Goal: Obtain resource: Download file/media

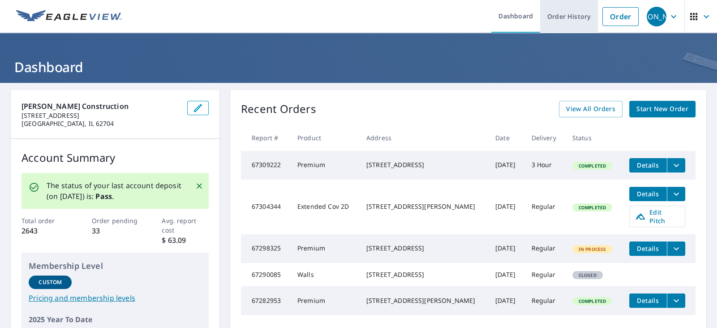
click at [595, 18] on link "Order History" at bounding box center [569, 16] width 58 height 33
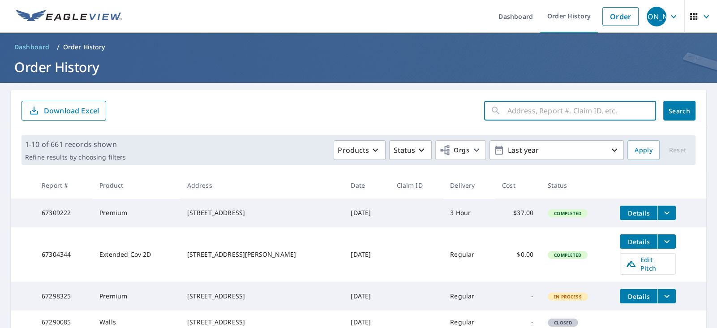
click at [580, 107] on input "text" at bounding box center [582, 110] width 149 height 25
type input "23260"
click button "Search" at bounding box center [680, 111] width 32 height 20
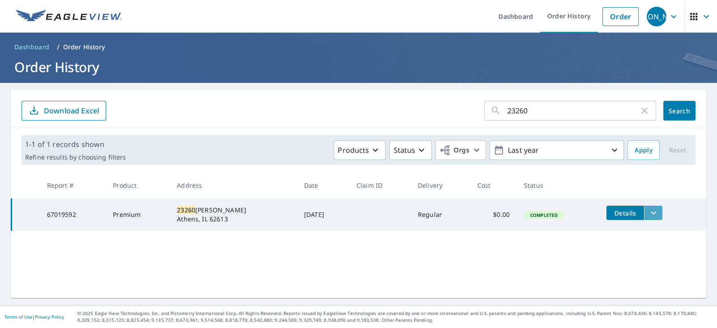
click at [655, 213] on icon "filesDropdownBtn-67019592" at bounding box center [653, 213] width 5 height 3
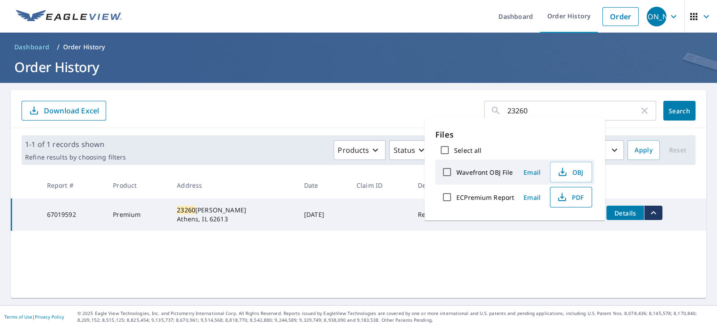
click at [569, 199] on span "PDF" at bounding box center [570, 197] width 29 height 11
click at [522, 107] on input "23260" at bounding box center [574, 110] width 132 height 25
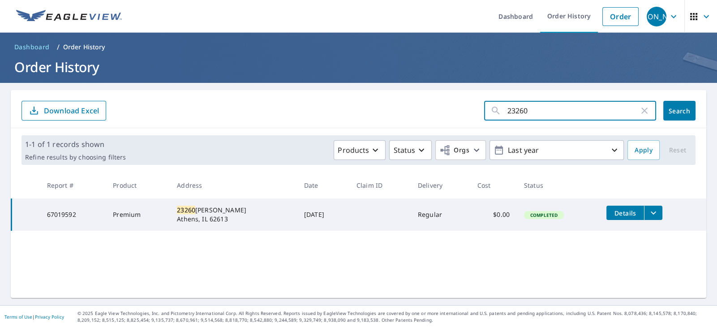
click at [522, 107] on input "23260" at bounding box center [574, 110] width 132 height 25
type input "15349"
click button "Search" at bounding box center [680, 111] width 32 height 20
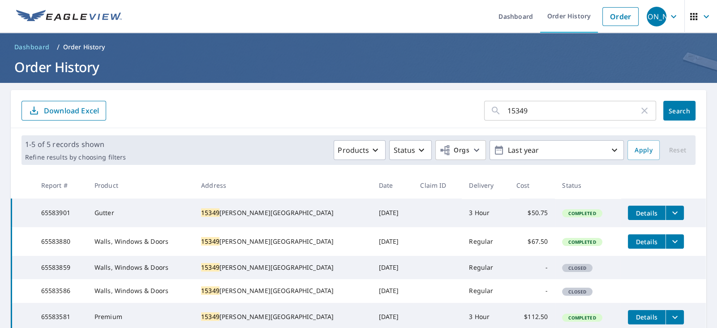
click at [670, 211] on icon "filesDropdownBtn-65583901" at bounding box center [675, 212] width 11 height 11
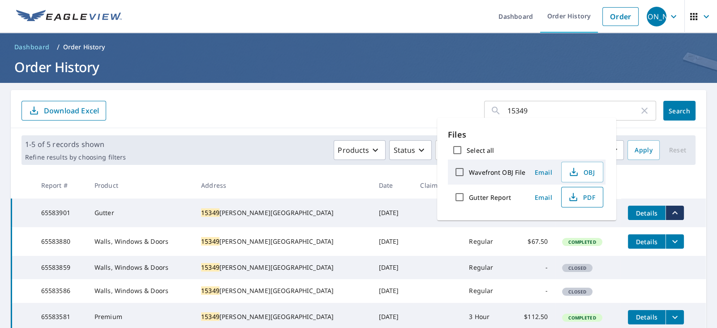
click at [588, 198] on span "PDF" at bounding box center [581, 197] width 29 height 11
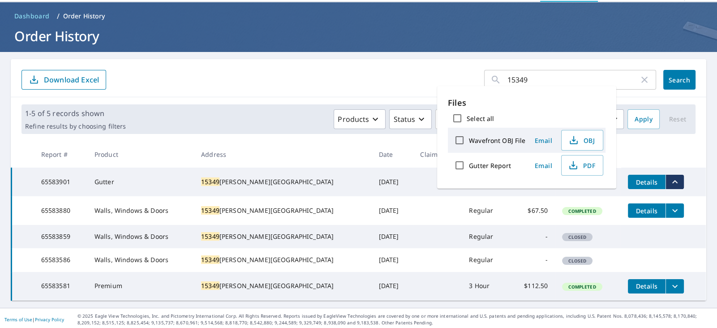
scroll to position [62, 0]
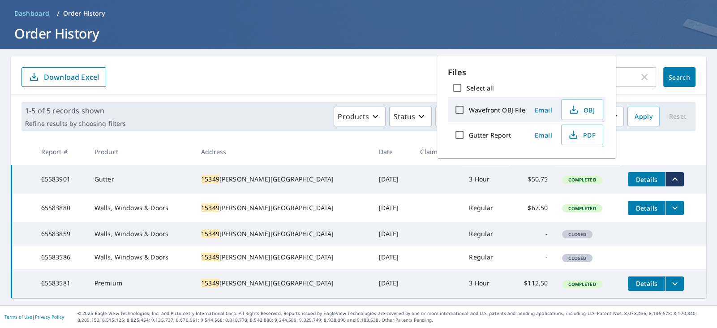
click at [670, 203] on icon "filesDropdownBtn-65583880" at bounding box center [675, 208] width 11 height 11
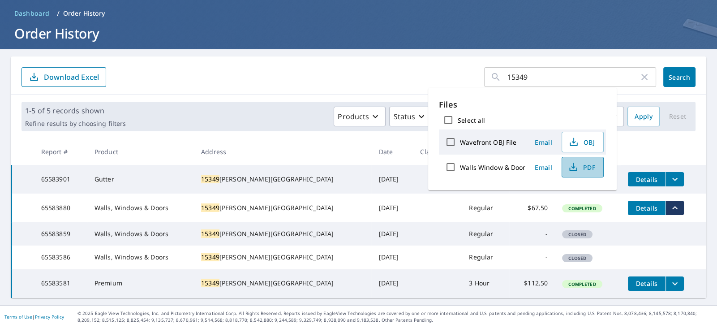
click at [594, 171] on span "PDF" at bounding box center [582, 167] width 29 height 11
click at [413, 264] on td at bounding box center [437, 257] width 49 height 23
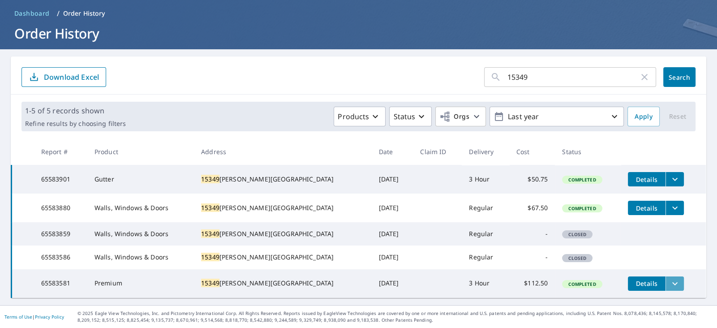
click at [670, 278] on icon "filesDropdownBtn-65583581" at bounding box center [675, 283] width 11 height 11
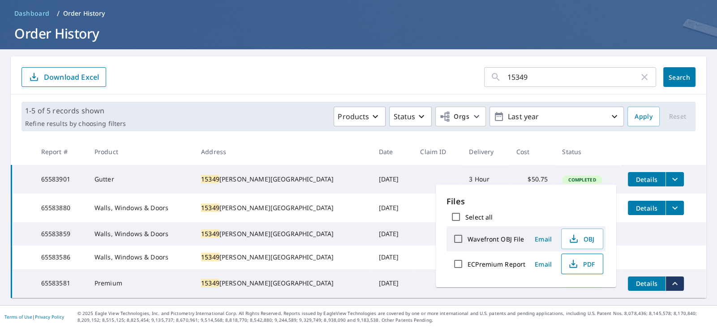
click at [578, 268] on span "PDF" at bounding box center [581, 264] width 29 height 11
click at [519, 65] on input "15349" at bounding box center [574, 77] width 132 height 25
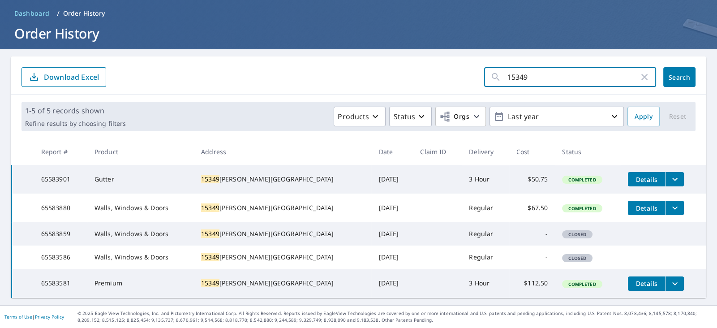
click at [519, 65] on input "15349" at bounding box center [574, 77] width 132 height 25
type input "812 wood"
click button "Search" at bounding box center [680, 77] width 32 height 20
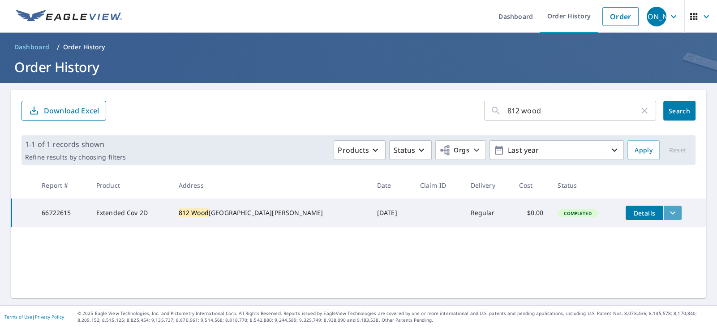
click at [668, 214] on icon "filesDropdownBtn-66722615" at bounding box center [673, 212] width 11 height 11
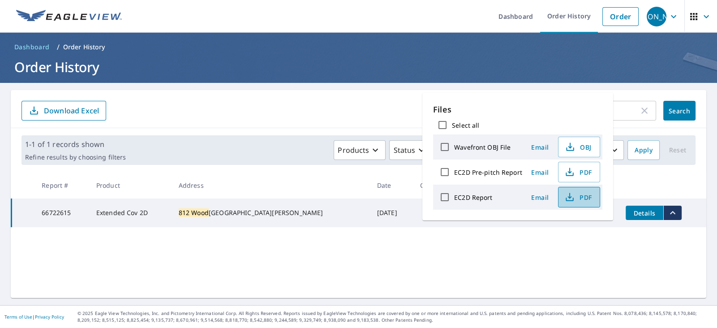
click at [575, 194] on span "PDF" at bounding box center [578, 197] width 29 height 11
click at [370, 89] on main "812 wood ​ Search Download Excel 1-1 of 1 records shown Refine results by choos…" at bounding box center [358, 194] width 717 height 222
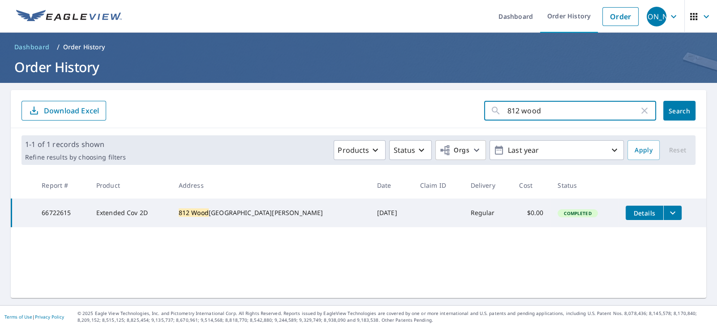
drag, startPoint x: 545, startPoint y: 114, endPoint x: 473, endPoint y: 102, distance: 72.7
click at [473, 102] on form "812 wood ​ Search Download Excel" at bounding box center [359, 111] width 674 height 20
paste input "3611"
type input "3611"
click button "Search" at bounding box center [680, 111] width 32 height 20
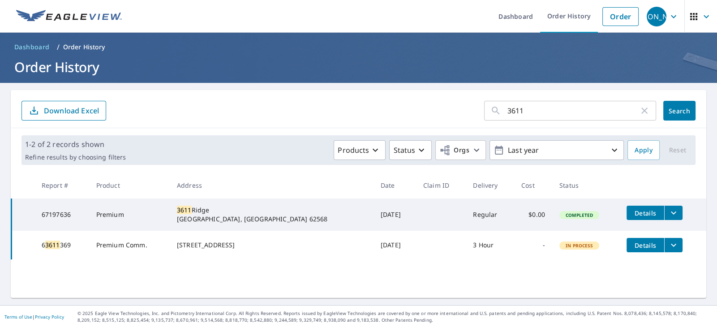
click at [512, 109] on input "3611" at bounding box center [574, 110] width 132 height 25
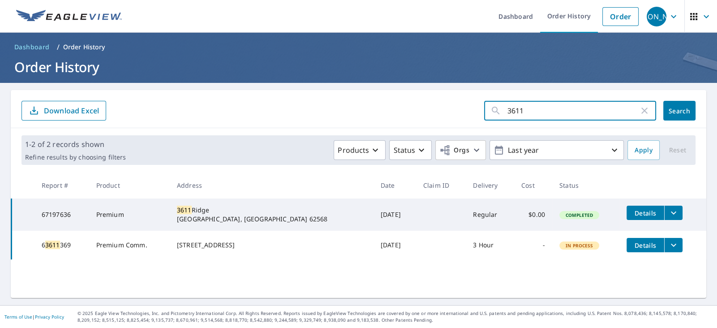
click at [512, 109] on input "3611" at bounding box center [574, 110] width 132 height 25
paste input "2644"
type input "2644"
click button "Search" at bounding box center [680, 111] width 32 height 20
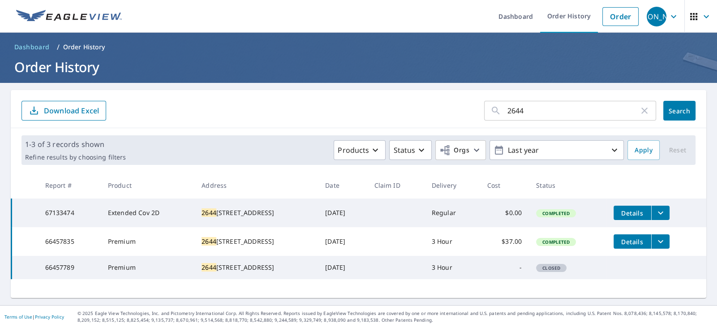
click at [666, 217] on icon "filesDropdownBtn-67133474" at bounding box center [661, 212] width 11 height 11
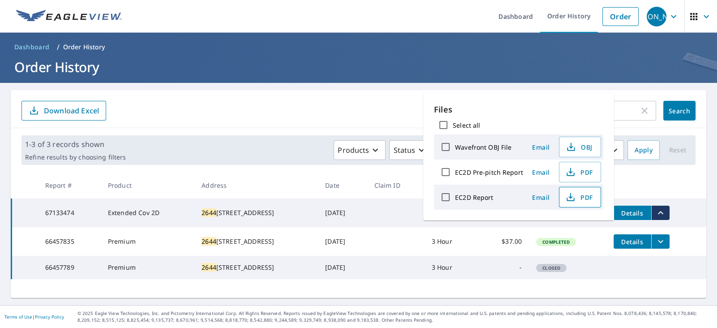
click at [585, 199] on span "PDF" at bounding box center [579, 197] width 29 height 11
click at [637, 111] on input "2644" at bounding box center [574, 110] width 132 height 25
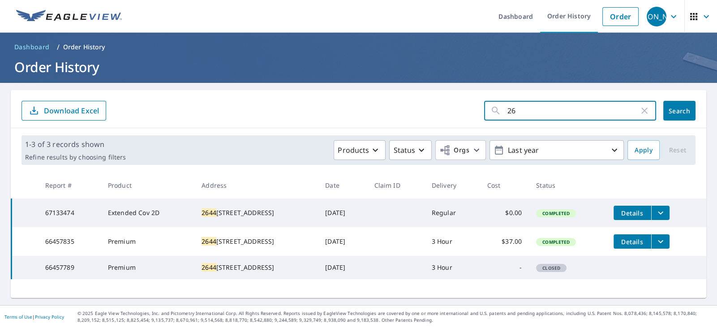
type input "2"
paste input "2809"
type input "2809"
click at [674, 109] on span "Search" at bounding box center [680, 111] width 18 height 9
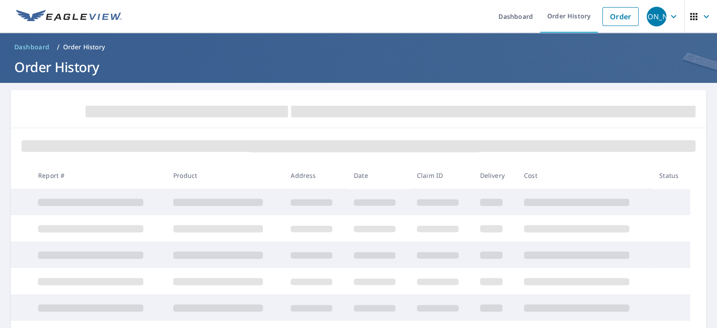
click at [674, 109] on span at bounding box center [493, 112] width 405 height 12
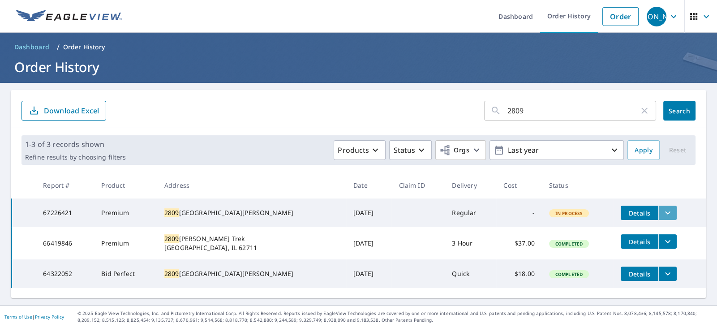
click at [663, 210] on icon "filesDropdownBtn-67226421" at bounding box center [668, 212] width 11 height 11
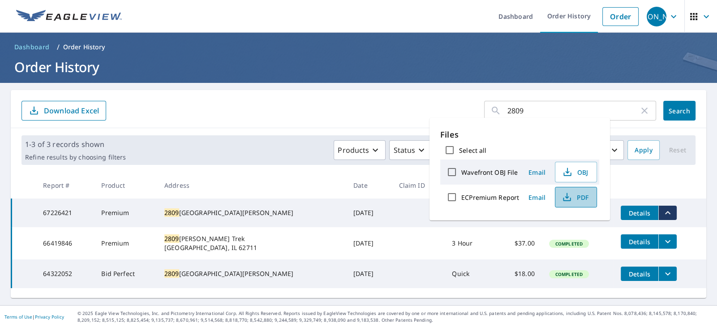
click at [581, 200] on span "PDF" at bounding box center [575, 197] width 29 height 11
click at [513, 108] on input "2809" at bounding box center [574, 110] width 132 height 25
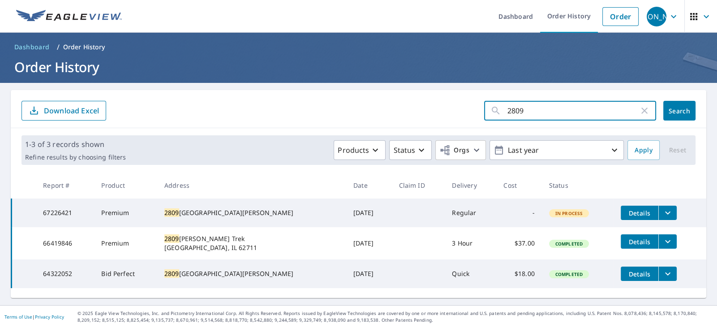
click at [513, 108] on input "2809" at bounding box center [574, 110] width 132 height 25
paste input "1405"
type input "1405"
click button "Search" at bounding box center [680, 111] width 32 height 20
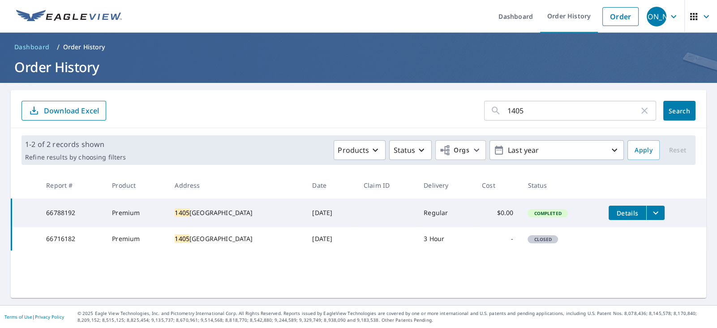
click at [658, 214] on icon "filesDropdownBtn-66788192" at bounding box center [656, 212] width 11 height 11
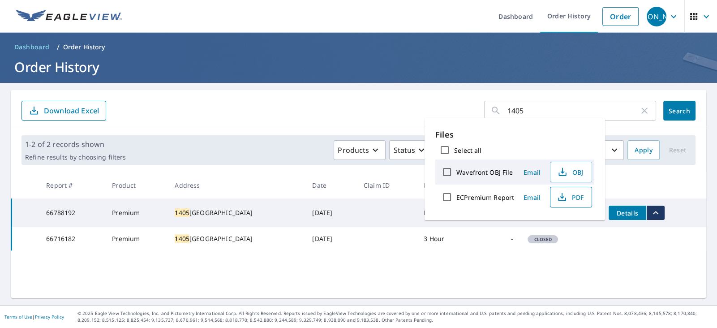
click at [579, 202] on span "PDF" at bounding box center [570, 197] width 29 height 11
click at [517, 113] on input "1405" at bounding box center [574, 110] width 132 height 25
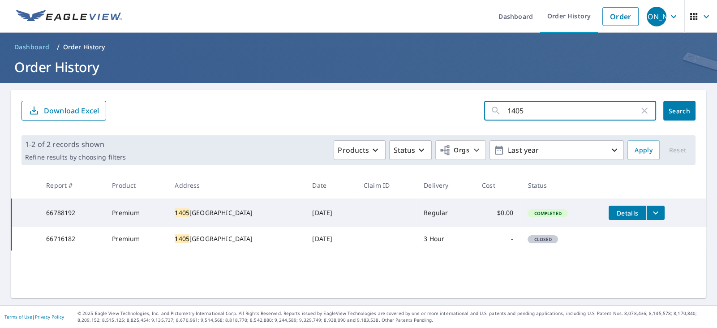
click at [517, 113] on input "1405" at bounding box center [574, 110] width 132 height 25
paste input "2500"
type input "2500"
click button "Search" at bounding box center [680, 111] width 32 height 20
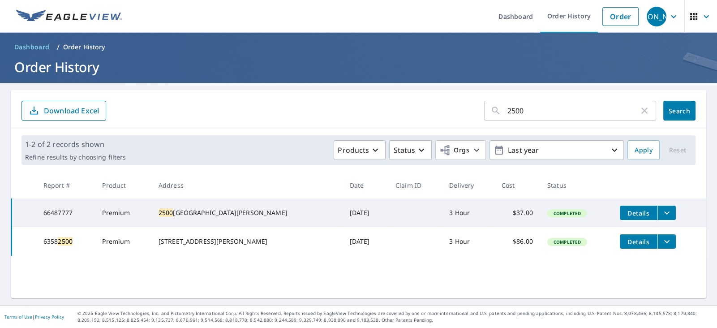
click at [662, 212] on icon "filesDropdownBtn-66487777" at bounding box center [667, 212] width 11 height 11
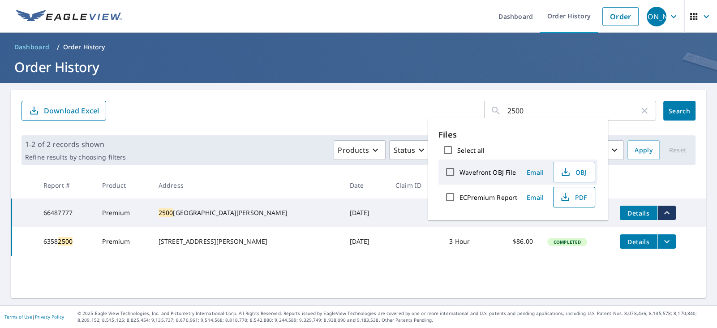
click at [587, 199] on button "PDF" at bounding box center [574, 197] width 42 height 21
click at [517, 112] on input "2500" at bounding box center [574, 110] width 132 height 25
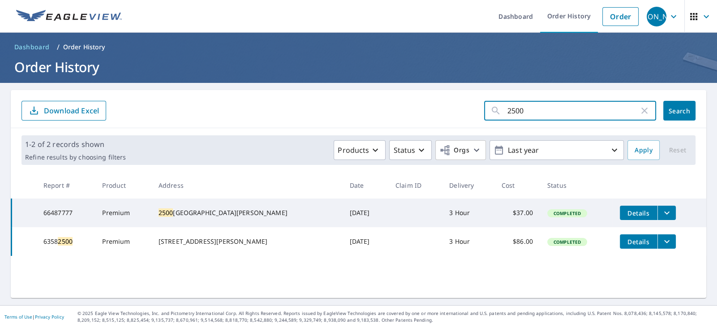
click at [517, 112] on input "2500" at bounding box center [574, 110] width 132 height 25
paste input "305"
type input "305"
click button "Search" at bounding box center [680, 111] width 32 height 20
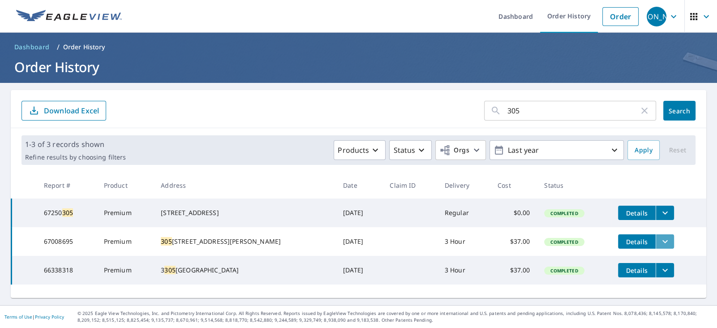
click at [662, 246] on icon "filesDropdownBtn-67008695" at bounding box center [665, 241] width 11 height 11
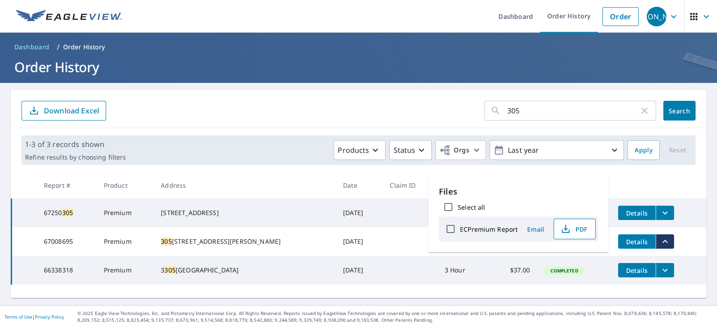
click at [573, 232] on span "PDF" at bounding box center [574, 229] width 29 height 11
click at [515, 108] on input "305" at bounding box center [574, 110] width 132 height 25
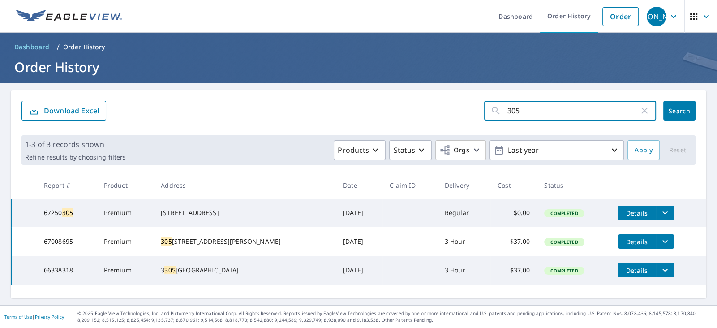
paste input "2504"
type input "2504"
click button "Search" at bounding box center [680, 111] width 32 height 20
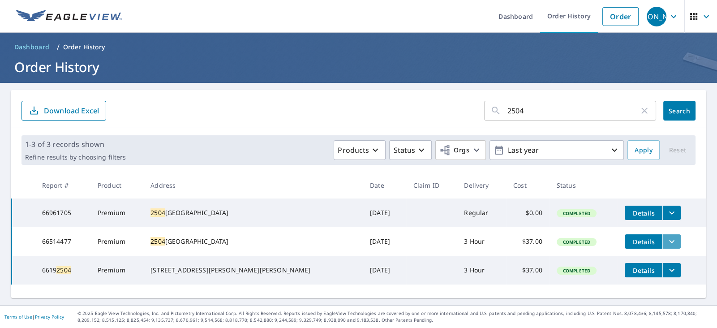
click at [667, 246] on icon "filesDropdownBtn-66514477" at bounding box center [672, 241] width 11 height 11
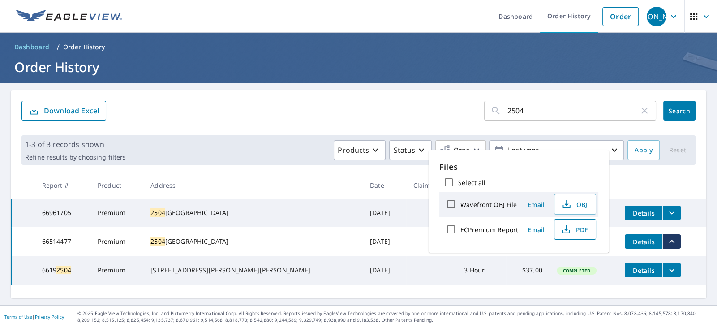
click at [576, 228] on span "PDF" at bounding box center [574, 229] width 29 height 11
click at [519, 112] on input "2504" at bounding box center [574, 110] width 132 height 25
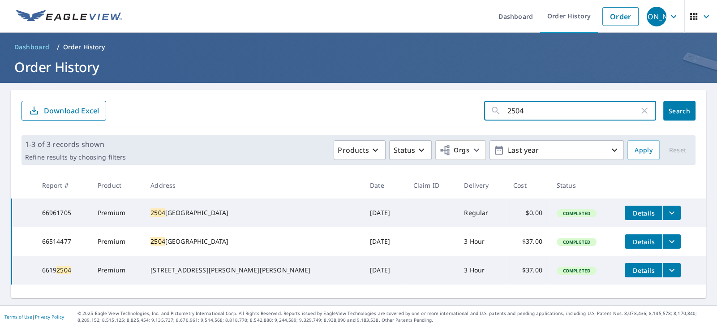
click at [519, 112] on input "2504" at bounding box center [574, 110] width 132 height 25
paste input "Epping"
type input "Epping"
click button "Search" at bounding box center [680, 111] width 32 height 20
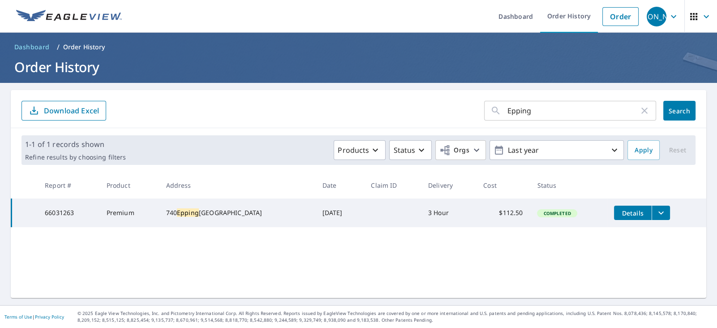
click at [661, 212] on icon "filesDropdownBtn-66031263" at bounding box center [661, 212] width 11 height 11
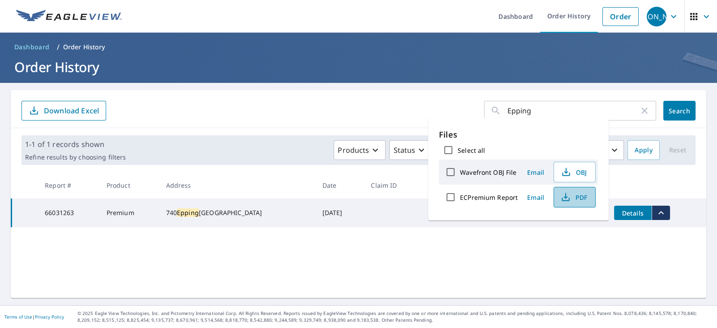
click at [575, 196] on span "PDF" at bounding box center [574, 197] width 29 height 11
click at [519, 112] on input "Epping" at bounding box center [574, 110] width 132 height 25
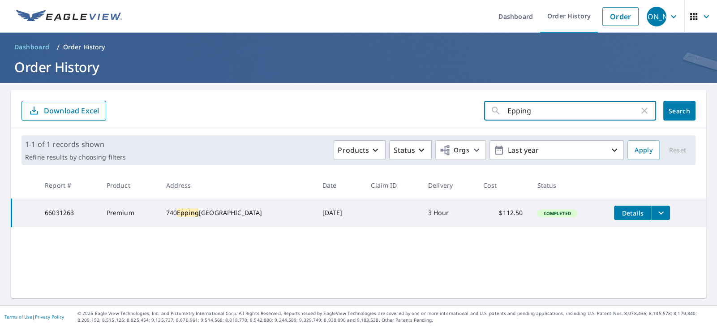
click at [519, 112] on input "Epping" at bounding box center [574, 110] width 132 height 25
paste input "[PERSON_NAME]"
type input "[PERSON_NAME]"
click button "Search" at bounding box center [680, 111] width 32 height 20
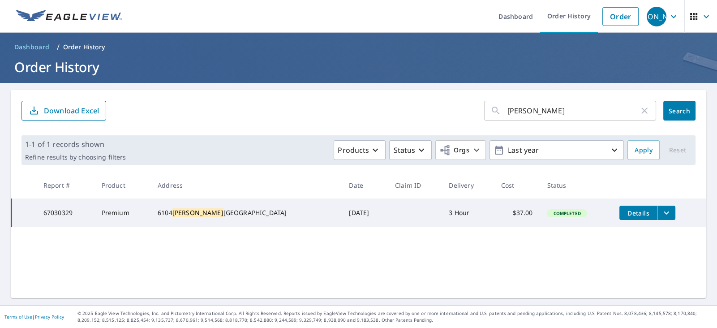
click at [661, 204] on td "Details" at bounding box center [660, 213] width 94 height 29
click at [661, 209] on icon "filesDropdownBtn-67030329" at bounding box center [666, 212] width 11 height 11
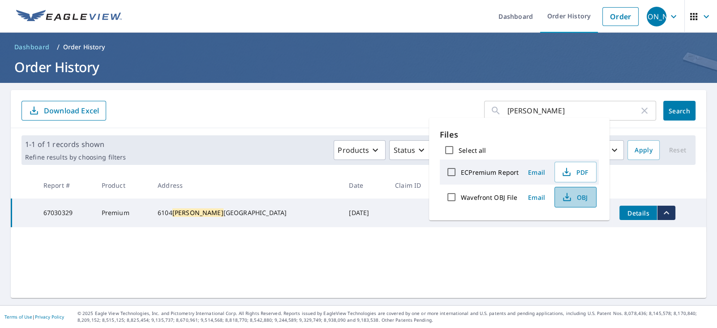
click at [583, 197] on span "OBJ" at bounding box center [575, 197] width 29 height 11
click at [582, 170] on span "PDF" at bounding box center [575, 172] width 29 height 11
click at [535, 111] on input "[PERSON_NAME]" at bounding box center [574, 110] width 132 height 25
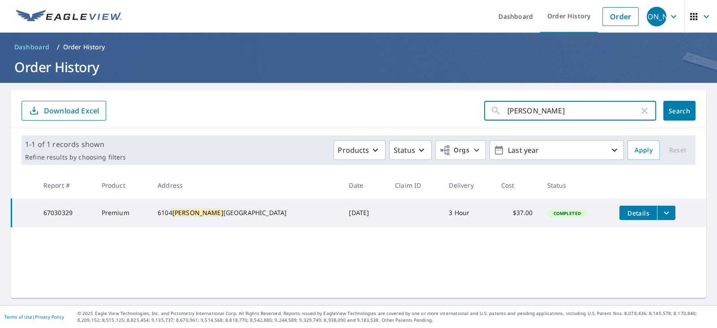
click at [535, 111] on input "[PERSON_NAME]" at bounding box center [574, 110] width 132 height 25
paste input "Elle"
type input "Elle"
click button "Search" at bounding box center [680, 111] width 32 height 20
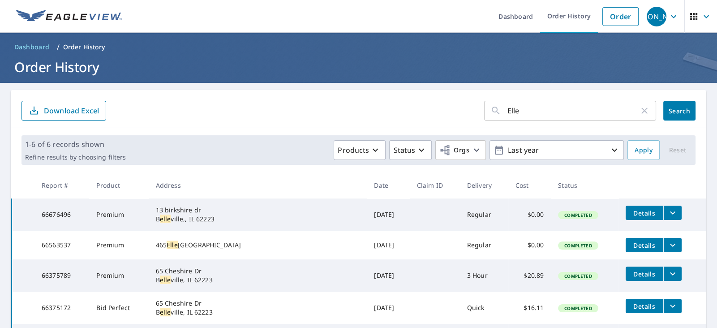
click at [664, 239] on button "filesDropdownBtn-66563537" at bounding box center [673, 245] width 18 height 14
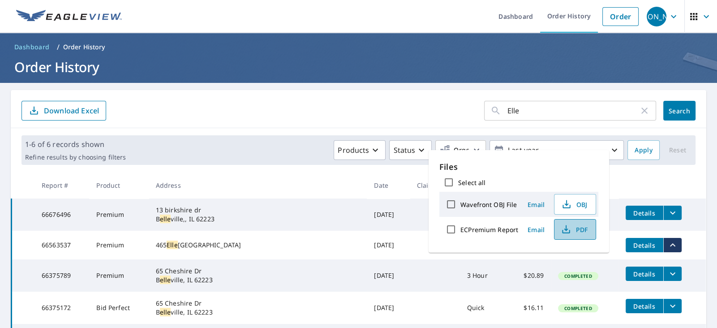
click at [564, 226] on icon "button" at bounding box center [566, 229] width 11 height 11
click at [512, 117] on input "Elle" at bounding box center [574, 110] width 132 height 25
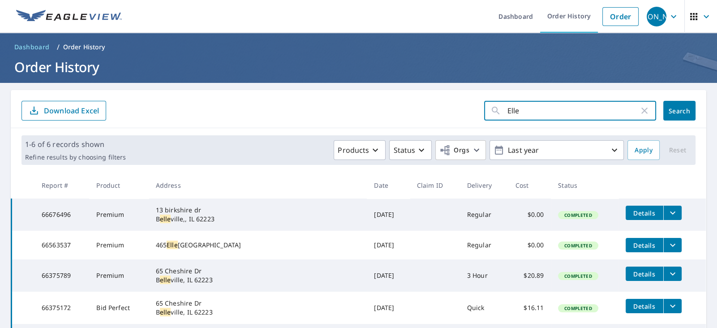
click at [512, 117] on input "Elle" at bounding box center [574, 110] width 132 height 25
paste input "6005"
type input "6005"
click button "Search" at bounding box center [680, 111] width 32 height 20
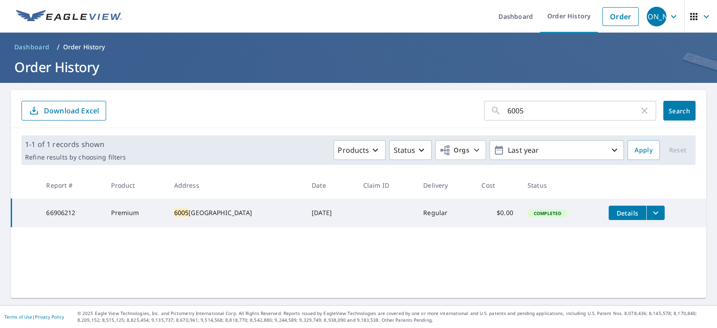
click at [661, 213] on icon "filesDropdownBtn-66906212" at bounding box center [656, 212] width 11 height 11
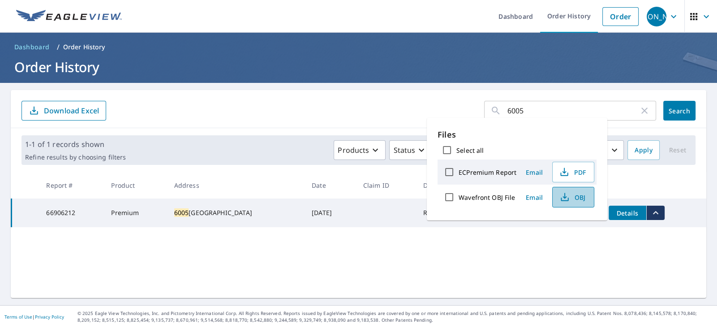
click at [584, 201] on span "OBJ" at bounding box center [572, 197] width 29 height 11
click at [515, 114] on input "6005" at bounding box center [574, 110] width 132 height 25
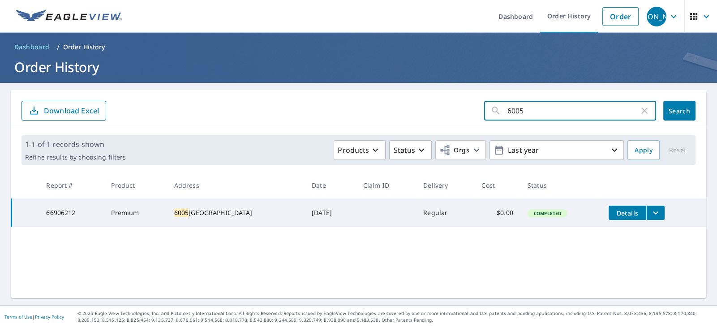
paste input "1034"
type input "1034"
click button "Search" at bounding box center [680, 111] width 32 height 20
